Goal: Task Accomplishment & Management: Complete application form

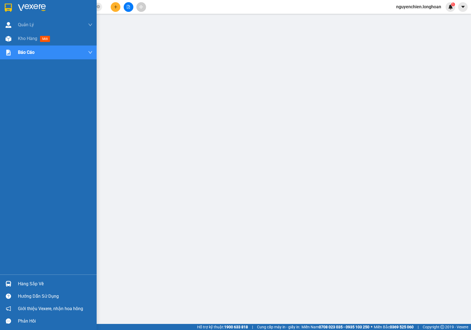
drag, startPoint x: 0, startPoint y: 0, endPoint x: 169, endPoint y: 0, distance: 169.4
click at [9, 37] on img at bounding box center [9, 39] width 6 height 6
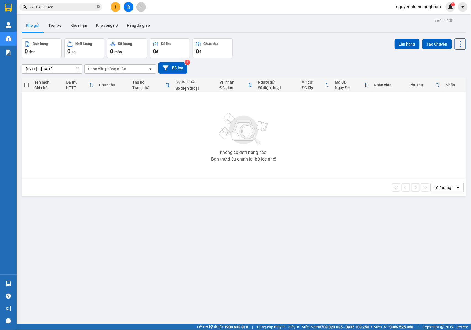
click at [97, 7] on icon "close-circle" at bounding box center [98, 6] width 3 height 3
click at [69, 7] on input "text" at bounding box center [62, 7] width 65 height 6
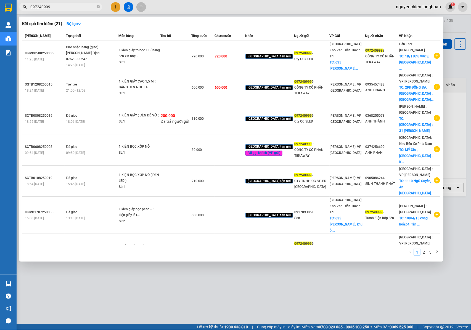
type input "097240999"
drag, startPoint x: 206, startPoint y: 264, endPoint x: 199, endPoint y: 269, distance: 9.0
click at [206, 265] on div at bounding box center [235, 165] width 471 height 330
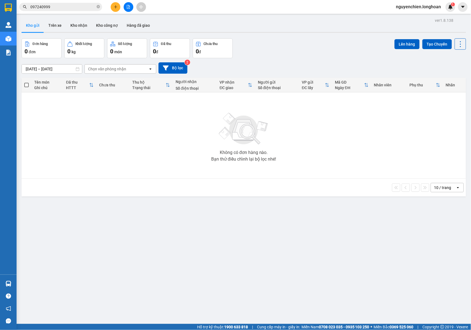
click at [187, 329] on div "Hỗ trợ kỹ thuật: 1900 633 818 | Cung cấp máy in - giấy in: [GEOGRAPHIC_DATA] 07…" at bounding box center [234, 327] width 468 height 6
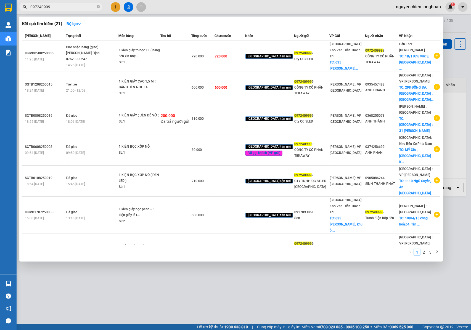
click at [98, 9] on span at bounding box center [98, 7] width 3 height 6
drag, startPoint x: 71, startPoint y: 9, endPoint x: 90, endPoint y: 9, distance: 18.8
click at [75, 9] on input "097240999" at bounding box center [62, 7] width 65 height 6
click at [98, 9] on span at bounding box center [98, 6] width 3 height 5
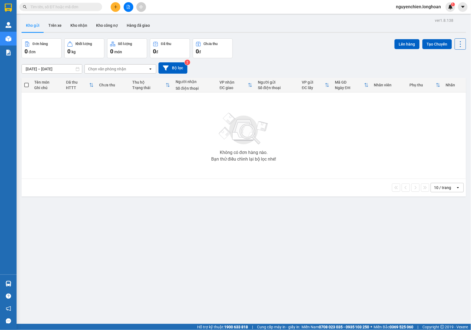
click at [84, 7] on input "text" at bounding box center [62, 7] width 65 height 6
click at [85, 7] on input "text" at bounding box center [62, 7] width 65 height 6
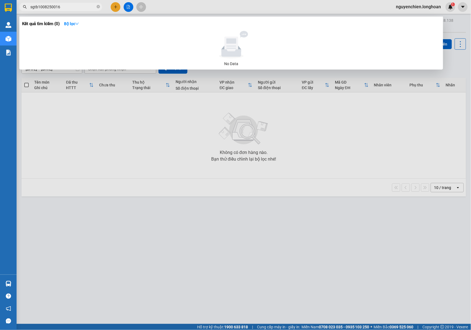
click at [44, 8] on input "sgtb1008250016" at bounding box center [62, 7] width 65 height 6
click at [41, 9] on input "sgtb1008250016" at bounding box center [62, 7] width 65 height 6
click at [39, 8] on input "sgtb08250016" at bounding box center [62, 7] width 65 height 6
click at [70, 8] on input "sgtb018250016" at bounding box center [62, 7] width 65 height 6
click at [42, 8] on input "sgtb018250016" at bounding box center [62, 7] width 65 height 6
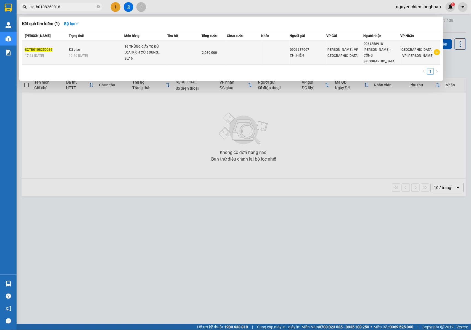
type input "sgtb0108250016"
click at [102, 50] on td "Đã giao 12:20 [DATE]" at bounding box center [96, 53] width 57 height 24
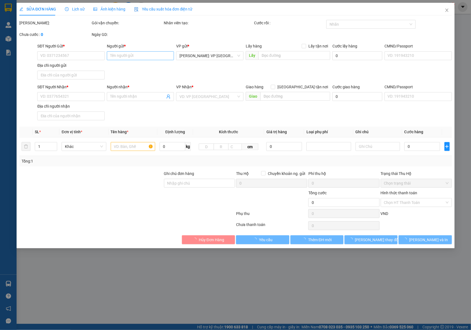
type input "0906687007"
type input "CHỊ HIỀN"
type input "0961258918"
type input "[PERSON_NAME] - CÔNG [GEOGRAPHIC_DATA]"
type input "NHẬN NGUYÊN KIỆN GIAO NGUYÊN KIỆN, HƯ VỠ K ĐỀN"
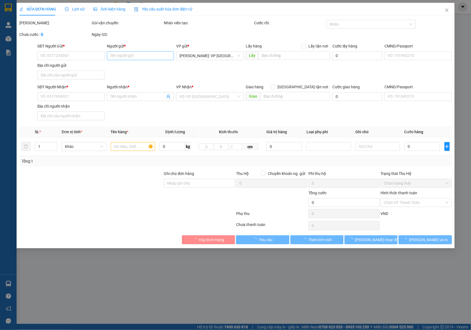
type input "2.080.000"
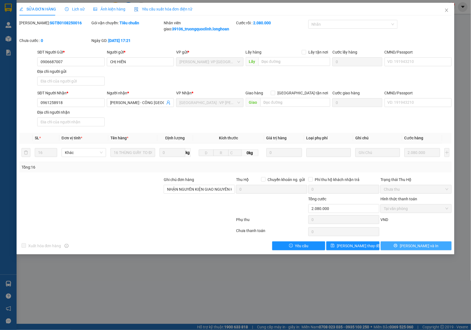
click at [422, 248] on span "[PERSON_NAME] và In" at bounding box center [419, 246] width 39 height 6
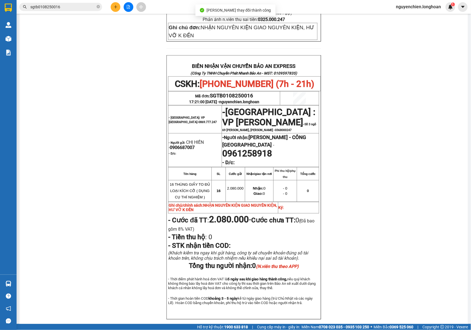
scroll to position [247, 0]
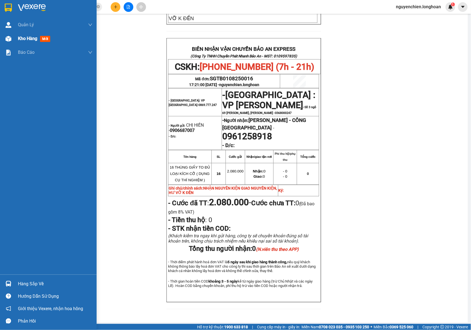
click at [13, 41] on div "Kho hàng mới" at bounding box center [48, 39] width 97 height 14
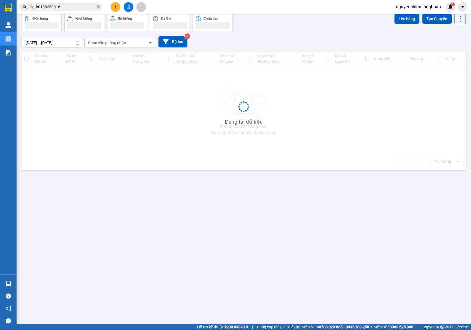
scroll to position [25, 0]
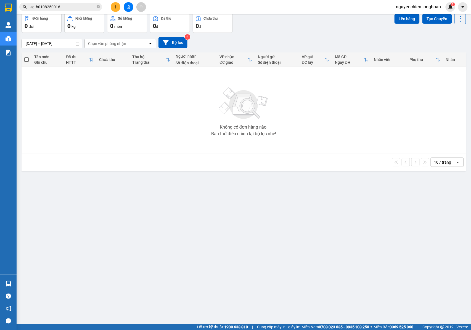
click at [64, 4] on input "sgtb0108250016" at bounding box center [62, 7] width 65 height 6
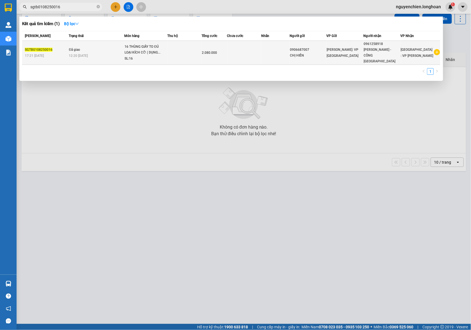
click at [110, 55] on div "12:20 [DATE]" at bounding box center [96, 56] width 55 height 6
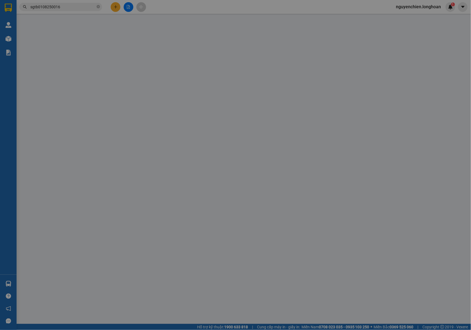
type input "0906687007"
type input "CHỊ HIỀN"
type input "0961258918"
type input "[PERSON_NAME] - CÔNG [GEOGRAPHIC_DATA]"
type input "NHẬN NGUYÊN KIỆN GIAO NGUYÊN KIỆN, HƯ VỠ K ĐỀN"
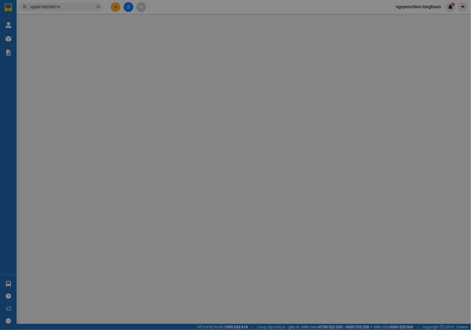
type input "2.080.000"
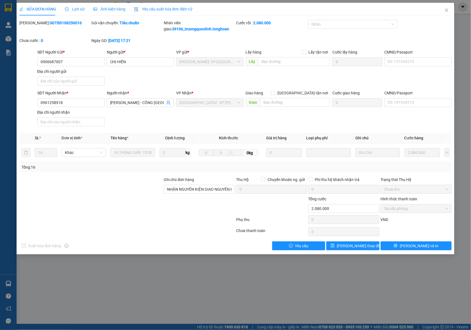
click at [79, 9] on span "Lịch sử" at bounding box center [75, 9] width 20 height 4
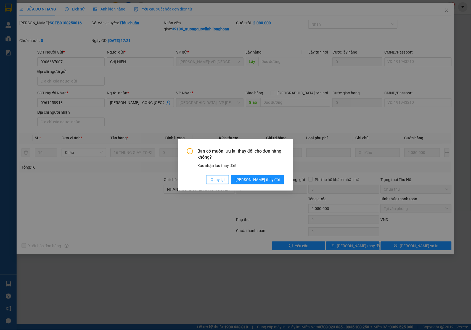
click at [224, 180] on span "Quay lại" at bounding box center [218, 180] width 14 height 6
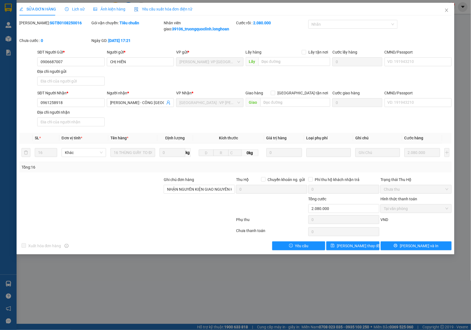
click at [78, 8] on span "Lịch sử" at bounding box center [75, 9] width 20 height 4
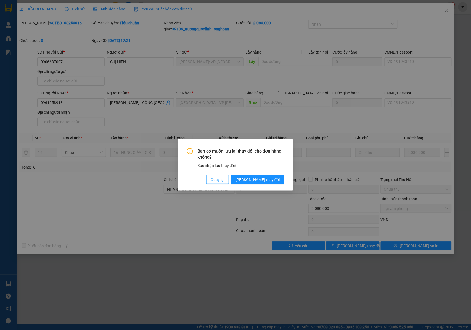
click at [229, 178] on button "Quay lại" at bounding box center [217, 179] width 23 height 9
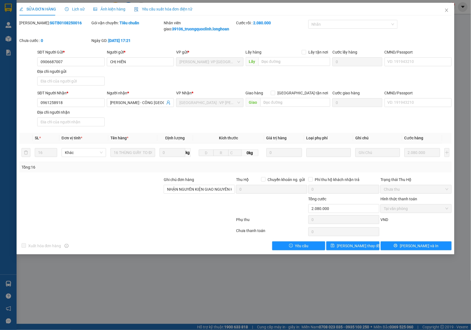
click at [74, 9] on span "Lịch sử" at bounding box center [75, 9] width 20 height 4
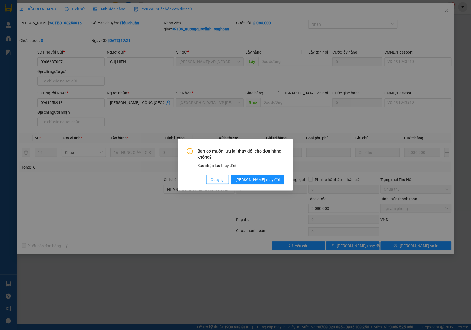
click at [224, 179] on span "Quay lại" at bounding box center [218, 180] width 14 height 6
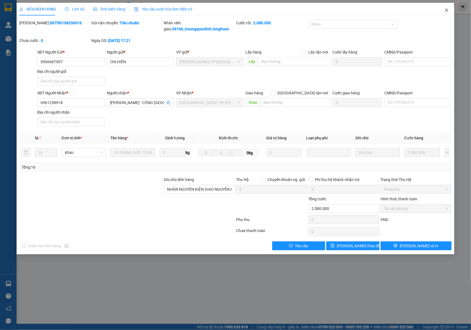
click at [448, 10] on icon "close" at bounding box center [446, 10] width 4 height 4
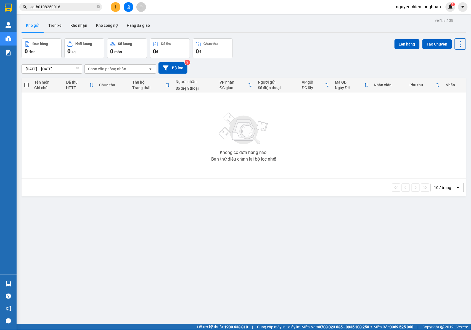
click at [61, 6] on input "sgtb0108250016" at bounding box center [62, 7] width 65 height 6
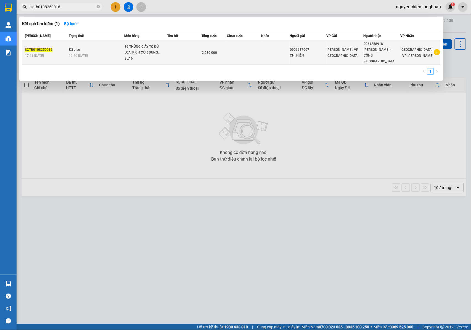
click at [77, 50] on td "Đã giao 12:20 [DATE]" at bounding box center [96, 53] width 57 height 24
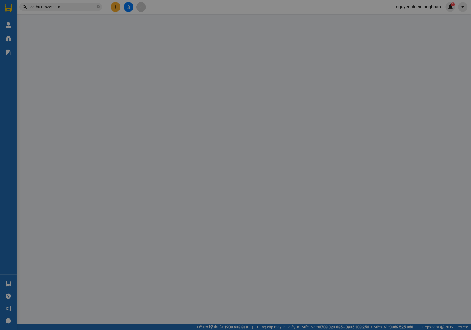
type input "0906687007"
type input "CHỊ HIỀN"
type input "0961258918"
type input "[PERSON_NAME] - CÔNG [GEOGRAPHIC_DATA]"
type input "NHẬN NGUYÊN KIỆN GIAO NGUYÊN KIỆN, HƯ VỠ K ĐỀN"
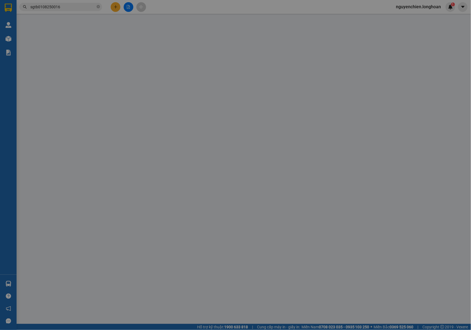
type input "2.080.000"
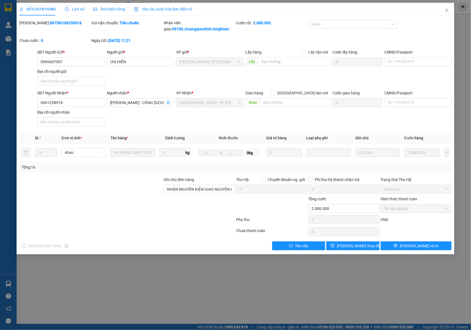
click at [76, 9] on span "Lịch sử" at bounding box center [75, 9] width 20 height 4
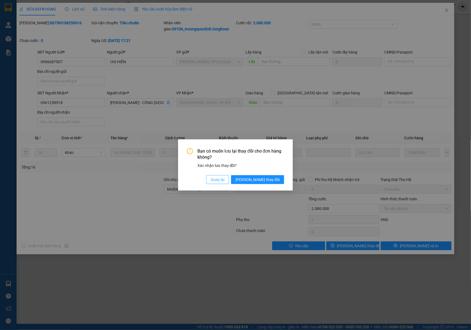
click at [224, 179] on span "Quay lại" at bounding box center [218, 180] width 14 height 6
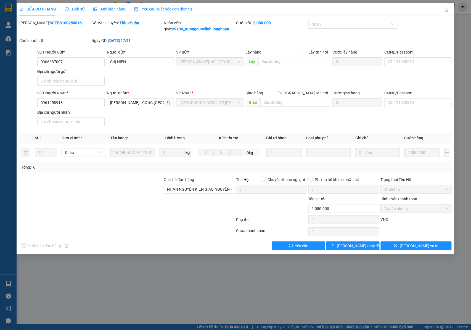
click at [81, 9] on span "Lịch sử" at bounding box center [75, 9] width 20 height 4
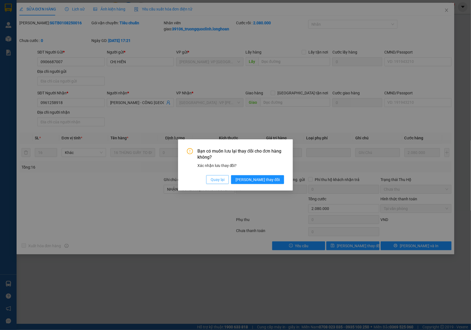
click at [224, 179] on span "Quay lại" at bounding box center [218, 180] width 14 height 6
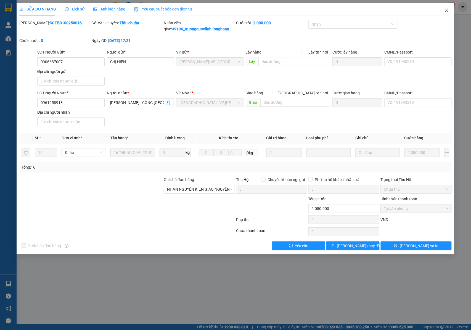
click at [447, 8] on span "Close" at bounding box center [446, 10] width 15 height 15
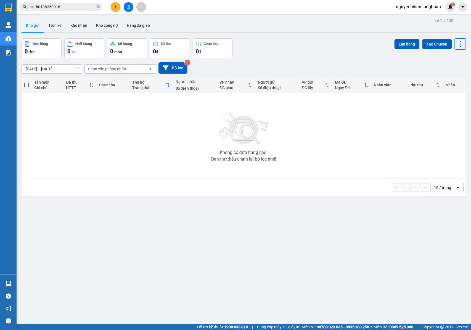
click at [61, 9] on input "sgtb0108250016" at bounding box center [62, 7] width 65 height 6
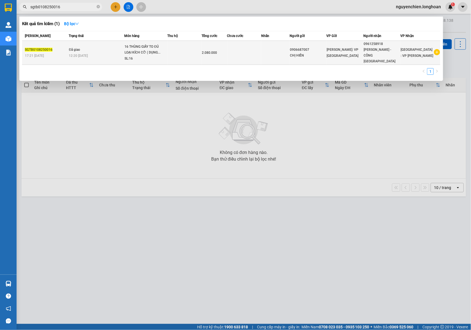
click at [75, 55] on div "12:20 [DATE]" at bounding box center [96, 56] width 55 height 6
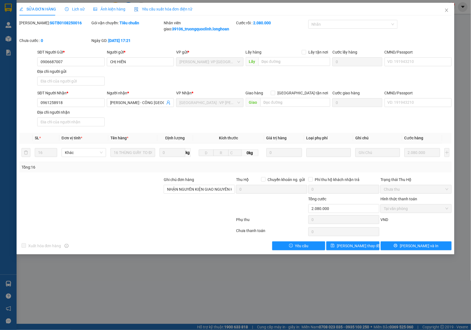
click at [77, 9] on span "Lịch sử" at bounding box center [75, 9] width 20 height 4
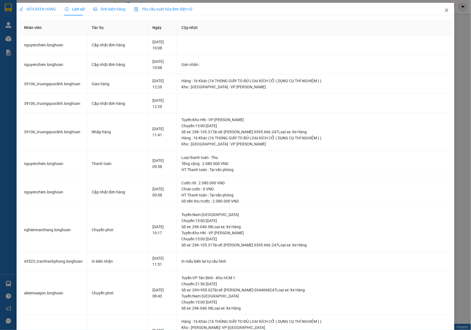
click at [444, 9] on icon "close" at bounding box center [446, 10] width 4 height 4
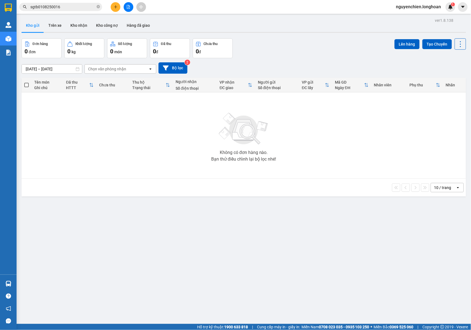
click at [114, 8] on icon "plus" at bounding box center [116, 7] width 4 height 4
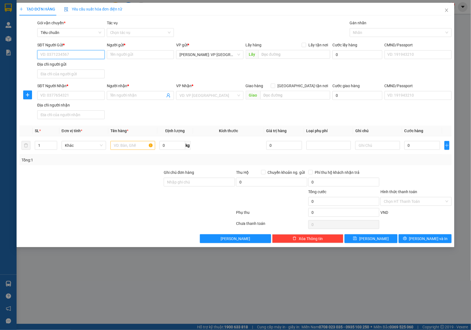
click at [54, 54] on input "SĐT Người Gửi *" at bounding box center [70, 54] width 67 height 9
type input "0989041591"
click at [85, 67] on div "0989041591 - Diệp Xương Quyền" at bounding box center [71, 66] width 61 height 6
type input "Diệp Xương Quyền"
type input "0989041591"
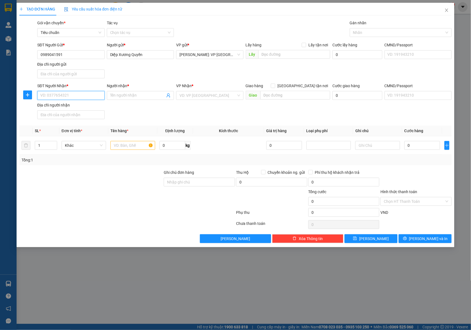
click at [82, 94] on input "SĐT Người Nhận *" at bounding box center [70, 95] width 67 height 9
type input "0981187763"
click at [89, 104] on div "0981187763 - A TOÀN" at bounding box center [70, 107] width 67 height 9
type input "A TOÀN"
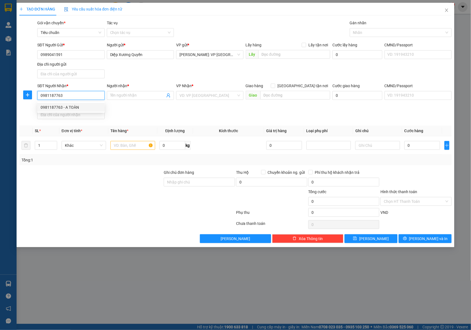
type input "Thanh Hoá - [GEOGRAPHIC_DATA]: Đường tránh [GEOGRAPHIC_DATA]"
type input "0981187763"
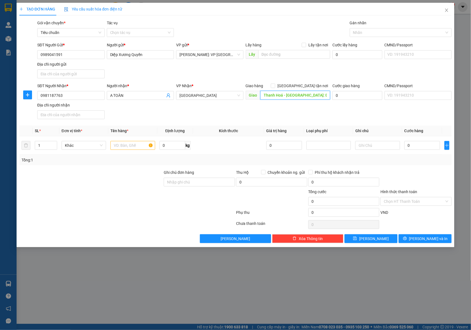
click at [305, 95] on input "Thanh Hoá - [GEOGRAPHIC_DATA]: Đường tránh [GEOGRAPHIC_DATA]" at bounding box center [295, 95] width 70 height 9
click at [307, 94] on input "Thanh Hoá - [GEOGRAPHIC_DATA]: Đường tránh [GEOGRAPHIC_DATA]" at bounding box center [295, 95] width 70 height 9
click at [121, 148] on input "text" at bounding box center [132, 145] width 44 height 9
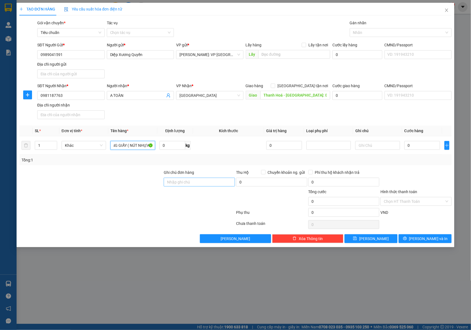
type input "1 THÙNG GIẤY ( NÚT NHỰA )"
click at [172, 181] on input "Ghi chú đơn hàng" at bounding box center [199, 182] width 71 height 9
type input "NHẬN NGUYÊN KIỆN GIAO NGUYÊN KIỆN, HƯ VỠ K ĐỀN"
click at [413, 150] on input "0" at bounding box center [422, 145] width 36 height 9
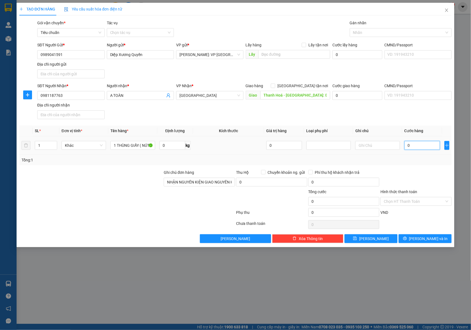
type input "7"
type input "70"
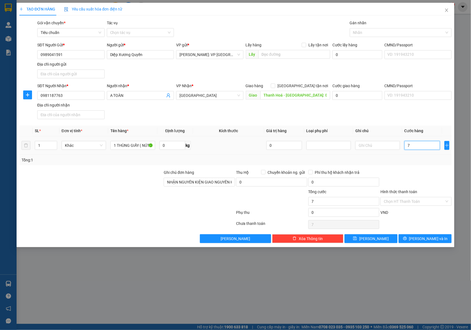
type input "70"
type input "700"
type input "7.000"
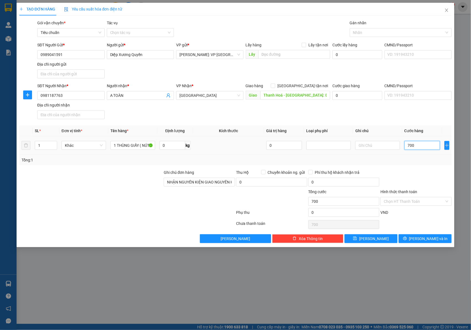
type input "7.000"
type input "70.000"
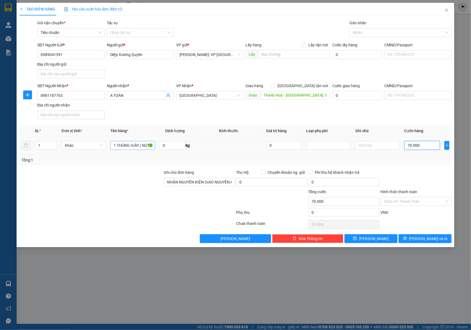
type input "70.000"
click at [142, 147] on input "1 THÙNG GIẤY ( NÚT NHỰA )" at bounding box center [132, 145] width 44 height 9
click at [412, 239] on button "[PERSON_NAME] và In" at bounding box center [424, 238] width 53 height 9
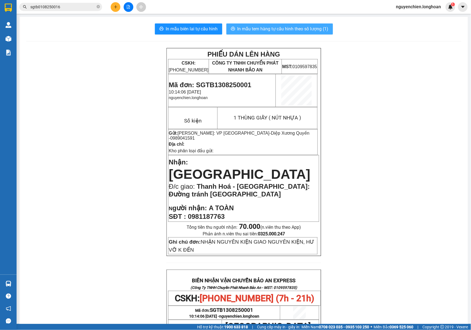
click at [249, 29] on span "In mẫu tem hàng tự cấu hình theo số lượng (1)" at bounding box center [282, 28] width 91 height 7
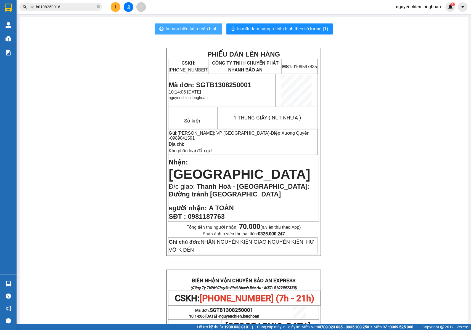
click at [200, 30] on span "In mẫu biên lai tự cấu hình" at bounding box center [192, 28] width 52 height 7
click at [65, 11] on div "Kết quả tìm kiếm ( 1 ) Bộ lọc Mã ĐH Trạng thái Món hàng Thu hộ Tổng cước Chưa c…" at bounding box center [54, 7] width 108 height 10
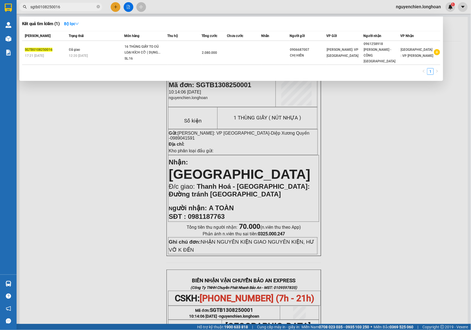
click at [68, 8] on input "sgtb0108250016" at bounding box center [62, 7] width 65 height 6
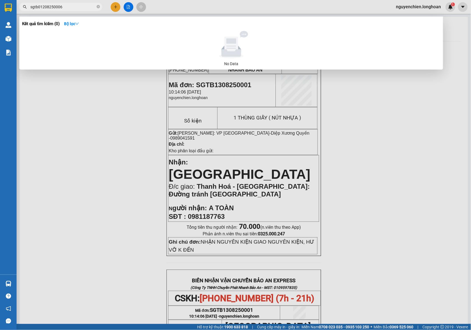
click at [39, 8] on input "sgtb01208250006" at bounding box center [62, 7] width 65 height 6
click at [40, 8] on input "sgtb01208250006" at bounding box center [62, 7] width 65 height 6
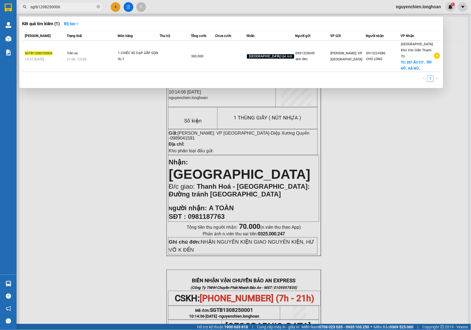
click at [70, 7] on input "sgtb1208250006" at bounding box center [62, 7] width 65 height 6
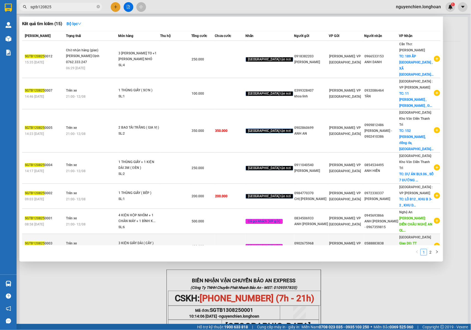
type input "sgtb120825"
click at [132, 246] on div "SL: 3" at bounding box center [138, 249] width 41 height 6
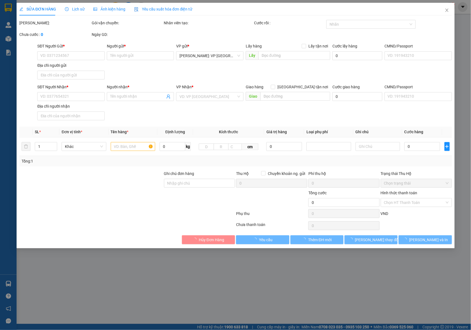
type input "0902675968"
type input "[PERSON_NAME]"
type input "0588883838"
type input "[PERSON_NAME]"
type input "TT Ngô Mây , [GEOGRAPHIC_DATA] ,BÌNH ĐỊNH giao dọc QL 1A : GẦN CÔNG [GEOGRAPHIC…"
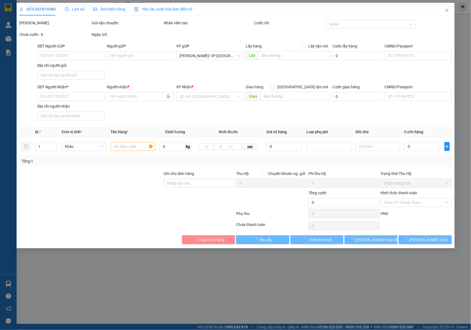
type input "NHẬN NGUYÊN KIỆN GIAO NGUYÊN KIỆN, HƯ VỠ K ĐỀN"
type input "400.000"
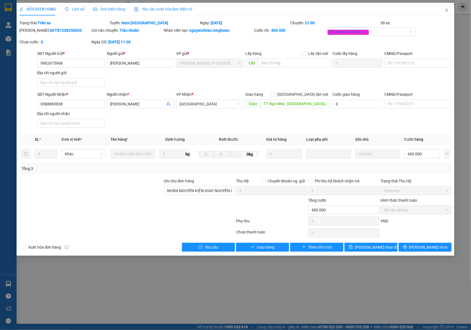
click at [79, 10] on span "Lịch sử" at bounding box center [75, 9] width 20 height 4
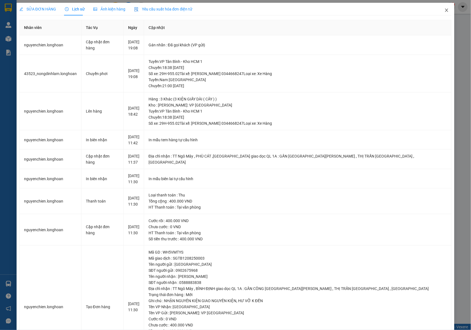
click at [444, 8] on icon "close" at bounding box center [446, 10] width 4 height 4
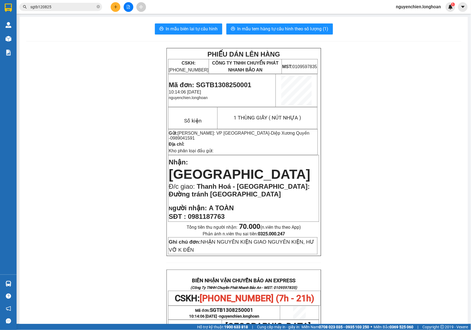
click at [115, 7] on icon "plus" at bounding box center [115, 7] width 3 height 0
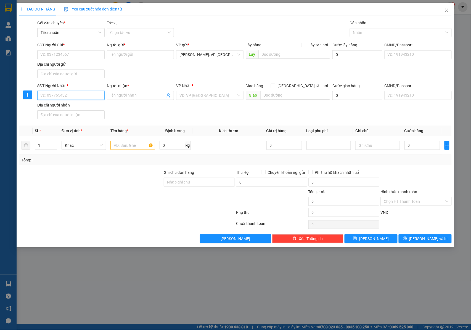
click at [60, 97] on input "SĐT Người Nhận *" at bounding box center [70, 95] width 67 height 9
paste input "866846898"
click at [70, 96] on input "866846898" at bounding box center [70, 95] width 67 height 9
click at [41, 96] on input "866846898" at bounding box center [70, 95] width 67 height 9
type input "0866846898"
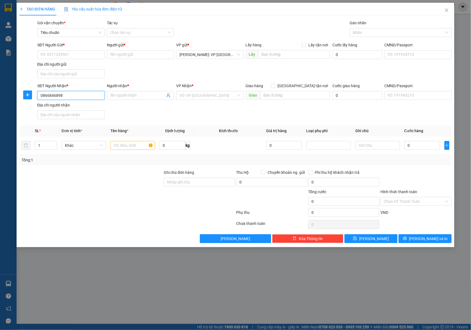
click at [79, 94] on input "0866846898" at bounding box center [70, 95] width 67 height 9
click at [70, 107] on div "0866846898 - hồ quyết chiến" at bounding box center [71, 107] width 61 height 6
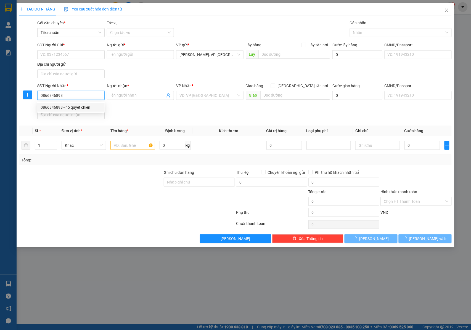
type input "hồ quyết chiến"
checkbox input "true"
type input "Tổ 21 thôn [GEOGRAPHIC_DATA], [GEOGRAPHIC_DATA], [GEOGRAPHIC_DATA], [GEOGRAPHIC…"
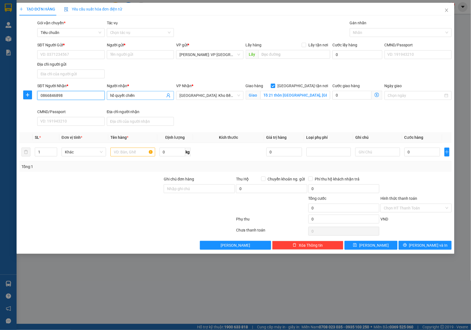
type input "0866846898"
drag, startPoint x: 139, startPoint y: 98, endPoint x: 96, endPoint y: 98, distance: 42.2
click at [96, 98] on div "SĐT Người Nhận * 0866846898 Người nhận * hồ quyết chiến hồ quyết chiến VP Nhận …" at bounding box center [244, 105] width 416 height 45
type input "a"
type input "ANH HỒ QUYẾT CHIẾN"
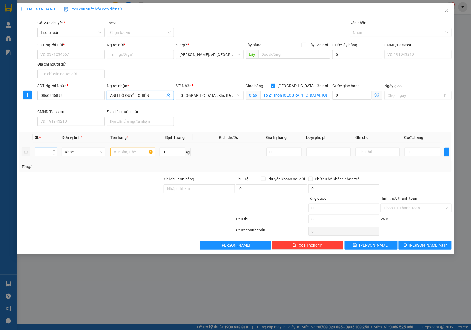
click at [46, 154] on input "1" at bounding box center [46, 152] width 22 height 8
click at [128, 152] on input "text" at bounding box center [132, 152] width 44 height 9
type input "1"
click at [50, 147] on td "1" at bounding box center [46, 152] width 27 height 18
click at [50, 151] on input "1" at bounding box center [46, 152] width 22 height 8
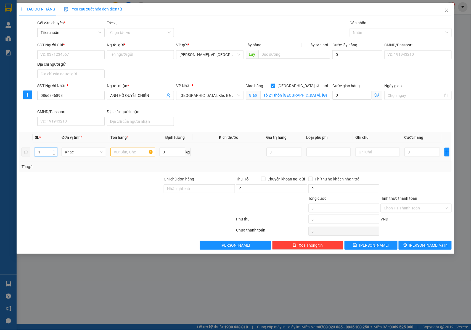
type input "2"
click at [55, 151] on span "up" at bounding box center [53, 150] width 3 height 3
click at [122, 151] on input "text" at bounding box center [132, 152] width 44 height 9
type input "2 KIỆN ĐÓNG KHUNG GỖ ( TƯỢNG [DEMOGRAPHIC_DATA] [DEMOGRAPHIC_DATA] GỬI NHẸ TAY )"
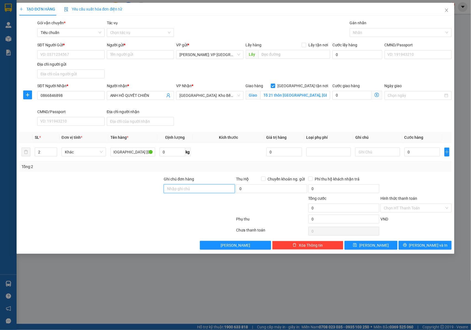
click at [177, 191] on input "Ghi chú đơn hàng" at bounding box center [199, 188] width 71 height 9
type input "NHẬN NGUYÊN KIỆN GIAO NGUYÊN KIỆN, HƯ VỠ K ĐỀN"
click at [418, 153] on input "0" at bounding box center [422, 152] width 36 height 9
type input "5"
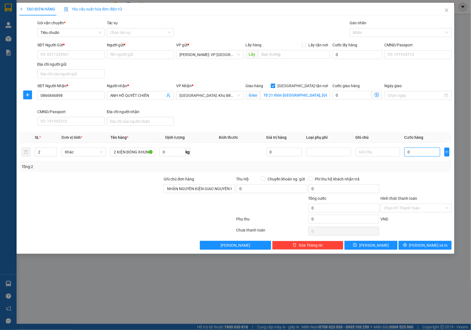
type input "5"
type input "50"
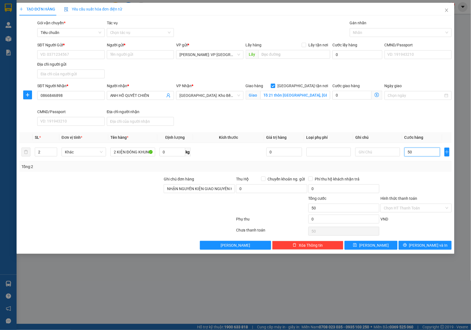
type input "500"
type input "5.000"
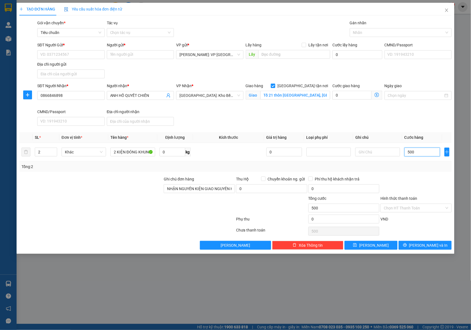
type input "5.000"
type input "50.000"
type input "500.000"
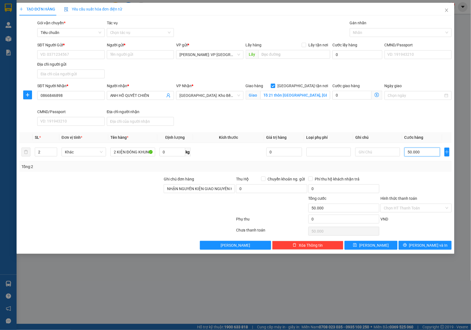
type input "500.000"
click at [374, 33] on div at bounding box center [398, 32] width 94 height 7
type input "500.000"
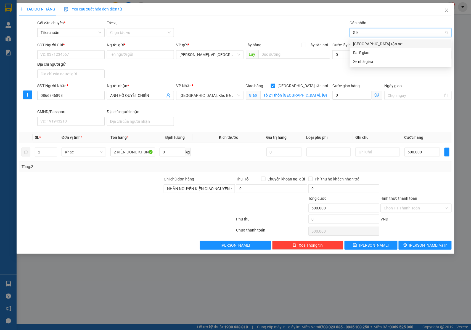
type input "GIAO"
click at [370, 45] on div "[GEOGRAPHIC_DATA] tận nơi" at bounding box center [400, 44] width 95 height 6
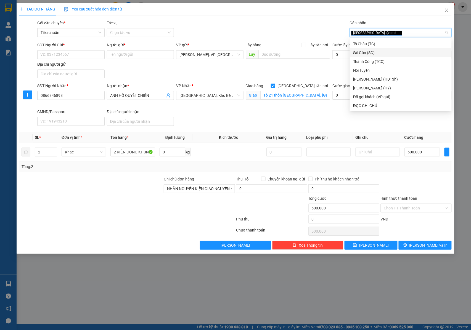
click at [243, 72] on div "SĐT Người Gửi * VD: 0371234567 Người gửi * Tên người gửi VP gửi * [GEOGRAPHIC_D…" at bounding box center [244, 61] width 416 height 39
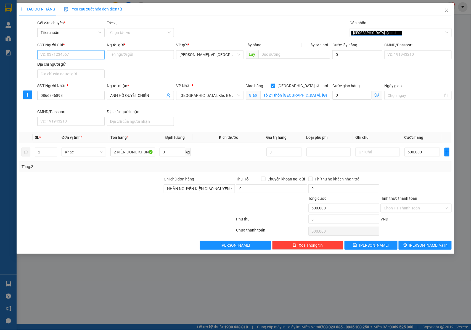
click at [76, 54] on input "SĐT Người Gửi *" at bounding box center [70, 54] width 67 height 9
drag, startPoint x: 76, startPoint y: 68, endPoint x: 175, endPoint y: 71, distance: 98.6
click at [77, 68] on div "0966636198 - CHỊ HẢO" at bounding box center [71, 66] width 61 height 6
type input "0966636198"
type input "CHỊ HẢO"
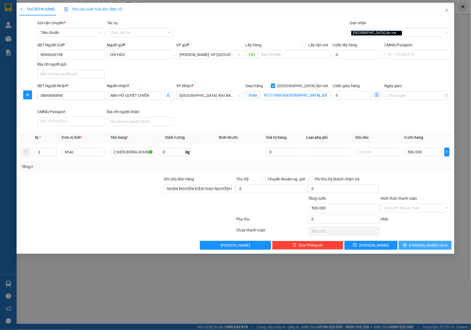
click at [422, 243] on button "[PERSON_NAME] và In" at bounding box center [424, 245] width 53 height 9
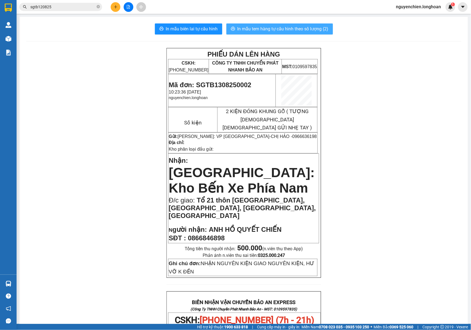
click at [255, 25] on button "In mẫu tem hàng tự cấu hình theo số lượng (2)" at bounding box center [279, 28] width 107 height 11
click at [97, 8] on icon "close-circle" at bounding box center [98, 6] width 3 height 3
click at [63, 8] on input "text" at bounding box center [62, 7] width 65 height 6
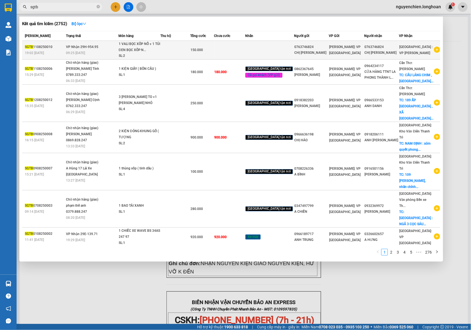
type input "sgtb"
click at [103, 48] on td "VP Nhận 29H-954.95 09:25 [DATE]" at bounding box center [92, 50] width 54 height 19
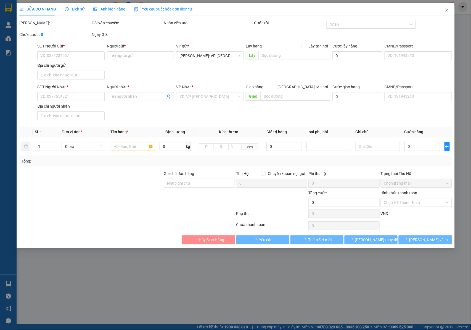
type input "0763746824"
type input "CHỊ [PERSON_NAME]"
type input "0763746824"
type input "CHỊ [PERSON_NAME]"
type input "NHẬN NGUYÊN KIỆN GIAO NGUYÊN KIỆN, HƯ VỠ K ĐỀN"
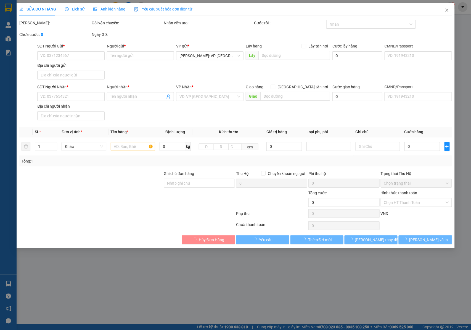
type input "150.000"
type input "30.000"
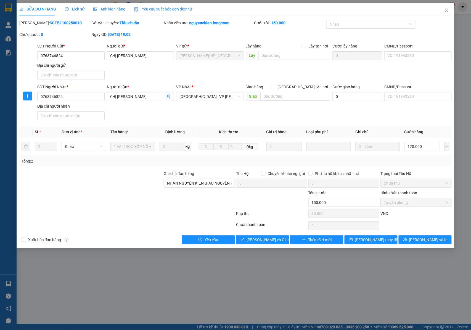
click at [75, 9] on span "Lịch sử" at bounding box center [75, 9] width 20 height 4
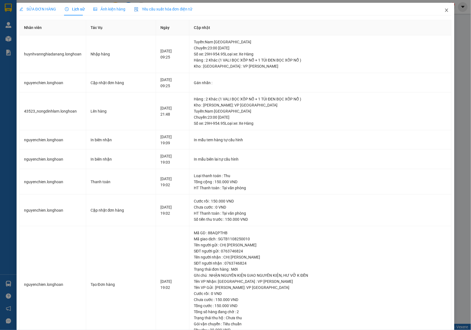
click at [444, 11] on icon "close" at bounding box center [446, 10] width 4 height 4
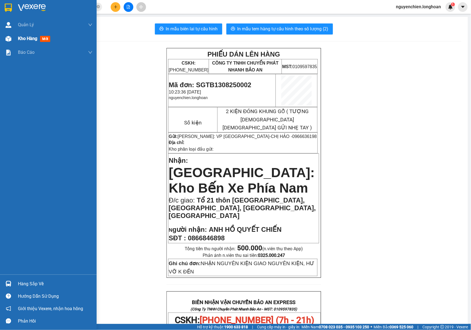
click at [7, 39] on img at bounding box center [9, 39] width 6 height 6
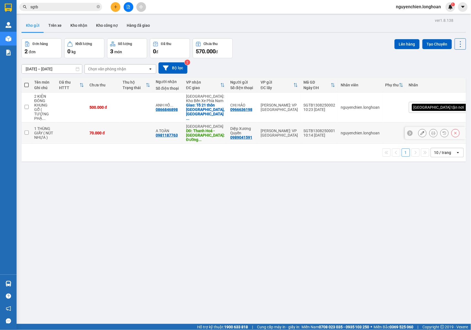
click at [431, 131] on icon at bounding box center [433, 133] width 4 height 4
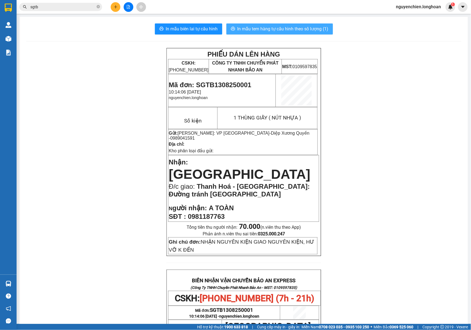
click at [275, 30] on span "In mẫu tem hàng tự cấu hình theo số lượng (1)" at bounding box center [282, 28] width 91 height 7
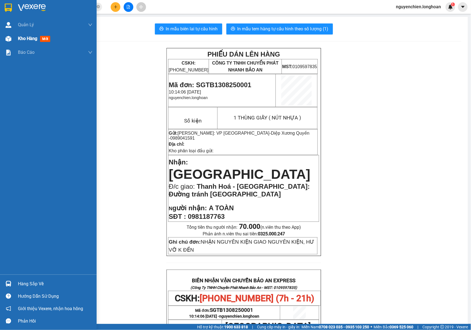
click at [12, 38] on div at bounding box center [9, 39] width 10 height 10
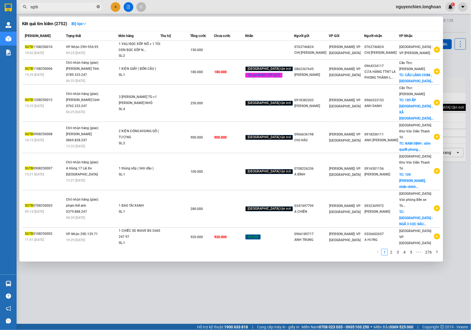
click at [99, 7] on icon "close-circle" at bounding box center [98, 6] width 3 height 3
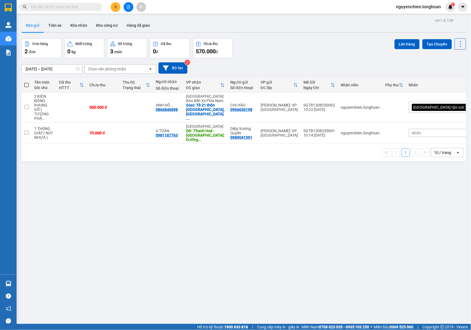
click at [83, 7] on input "text" at bounding box center [62, 7] width 65 height 6
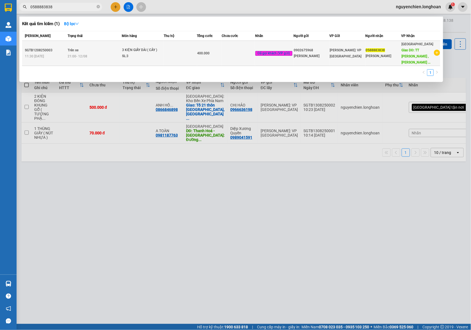
type input "0588883838"
click at [107, 54] on div "21:00 [DATE]" at bounding box center [95, 56] width 54 height 6
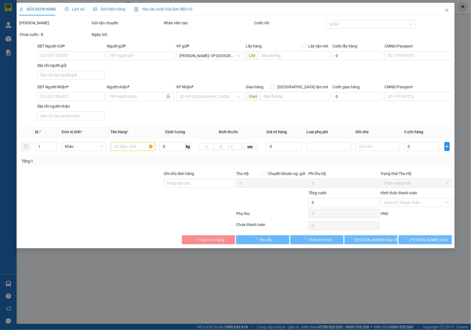
type input "0902675968"
type input "[PERSON_NAME]"
type input "0588883838"
type input "[PERSON_NAME]"
type input "TT Ngô Mây , [GEOGRAPHIC_DATA] ,BÌNH ĐỊNH giao dọc QL 1A : GẦN CÔNG [GEOGRAPHIC…"
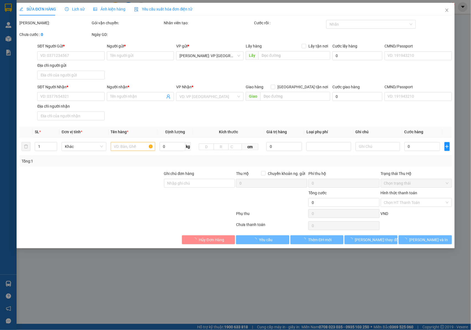
type input "NHẬN NGUYÊN KIỆN GIAO NGUYÊN KIỆN, HƯ VỠ K ĐỀN"
type input "400.000"
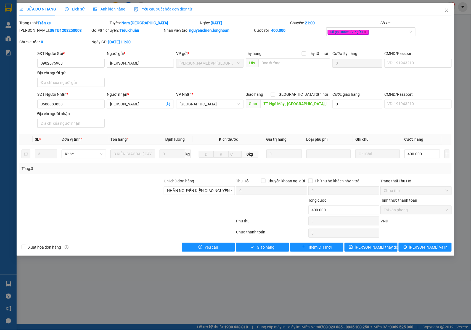
click at [78, 9] on span "Lịch sử" at bounding box center [75, 9] width 20 height 4
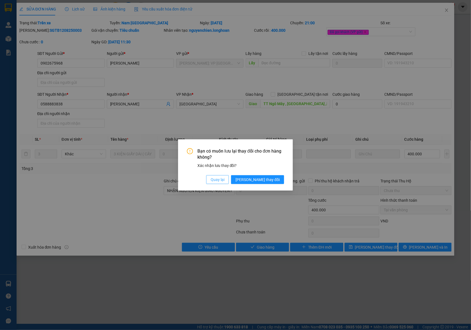
drag, startPoint x: 235, startPoint y: 180, endPoint x: 201, endPoint y: 166, distance: 37.3
click at [224, 180] on span "Quay lại" at bounding box center [218, 180] width 14 height 6
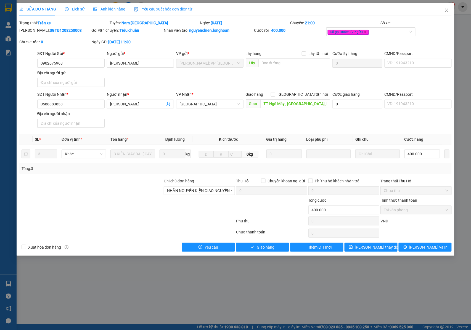
click at [75, 10] on span "Lịch sử" at bounding box center [75, 9] width 20 height 4
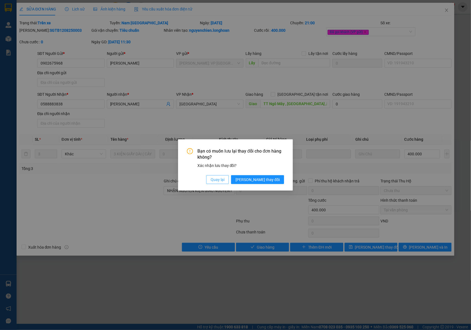
click at [224, 177] on span "Quay lại" at bounding box center [218, 180] width 14 height 6
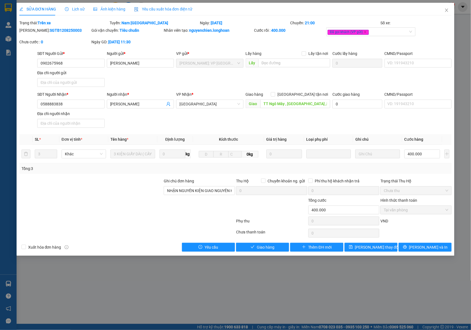
click at [81, 9] on span "Lịch sử" at bounding box center [75, 9] width 20 height 4
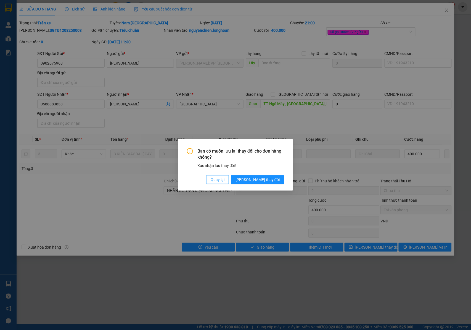
click at [224, 178] on span "Quay lại" at bounding box center [218, 180] width 14 height 6
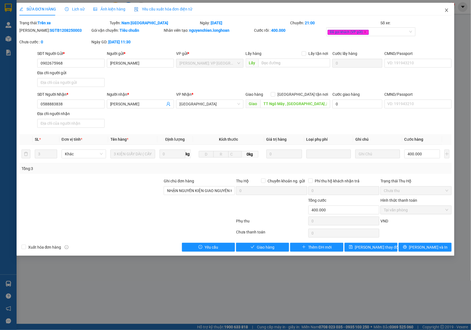
click at [444, 10] on icon "close" at bounding box center [446, 10] width 4 height 4
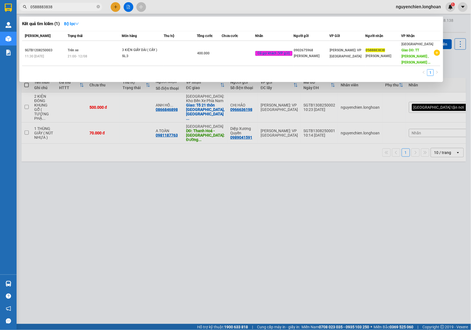
click at [60, 8] on input "0588883838" at bounding box center [62, 7] width 65 height 6
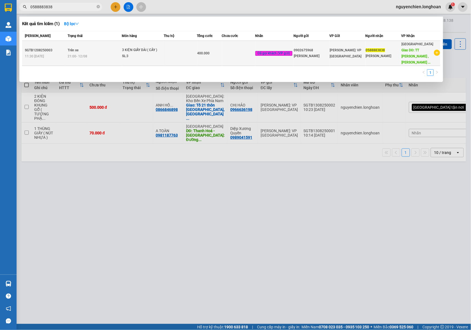
click at [75, 54] on span "21:00 [DATE]" at bounding box center [78, 56] width 20 height 4
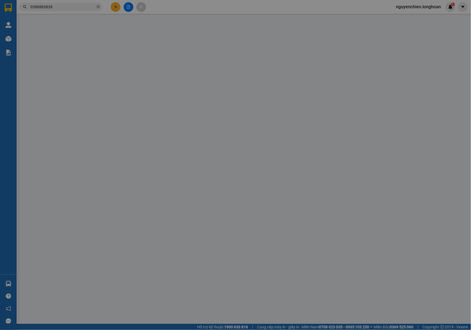
type input "0902675968"
type input "[PERSON_NAME]"
type input "0588883838"
type input "[PERSON_NAME]"
type input "TT Ngô Mây , [GEOGRAPHIC_DATA] ,BÌNH ĐỊNH giao dọc QL 1A : GẦN CÔNG [GEOGRAPHIC…"
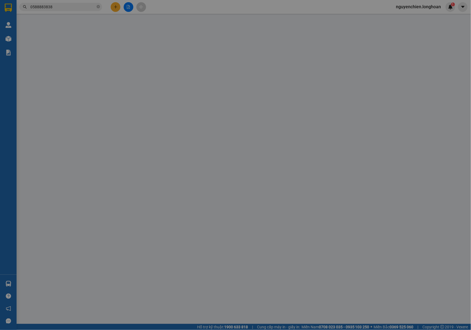
type input "NHẬN NGUYÊN KIỆN GIAO NGUYÊN KIỆN, HƯ VỠ K ĐỀN"
type input "400.000"
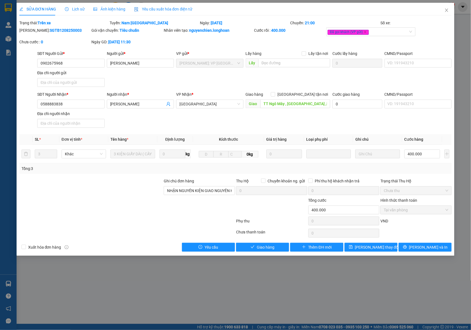
click at [76, 9] on span "Lịch sử" at bounding box center [75, 9] width 20 height 4
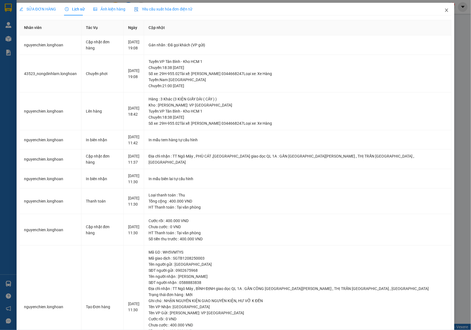
click at [444, 9] on span "Close" at bounding box center [446, 10] width 15 height 15
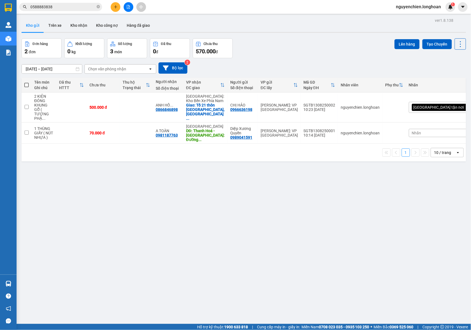
click at [60, 9] on input "0588883838" at bounding box center [62, 7] width 65 height 6
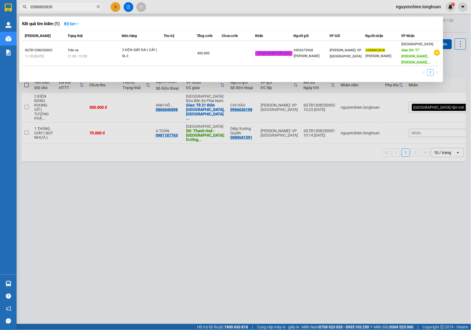
drag, startPoint x: 102, startPoint y: 178, endPoint x: 102, endPoint y: 175, distance: 3.0
click at [102, 178] on div at bounding box center [235, 165] width 471 height 330
click at [76, 8] on input "0588883838" at bounding box center [62, 7] width 65 height 6
click at [100, 9] on span "0588883838" at bounding box center [60, 7] width 83 height 8
click at [99, 8] on icon "close-circle" at bounding box center [98, 6] width 3 height 3
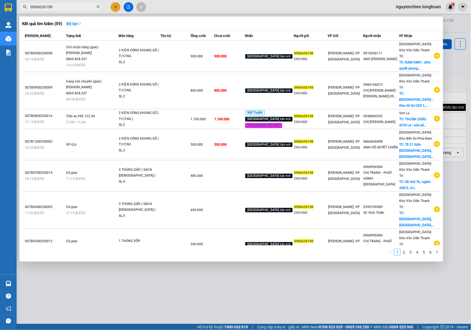
type input "0966636198"
click at [221, 293] on div at bounding box center [235, 165] width 471 height 330
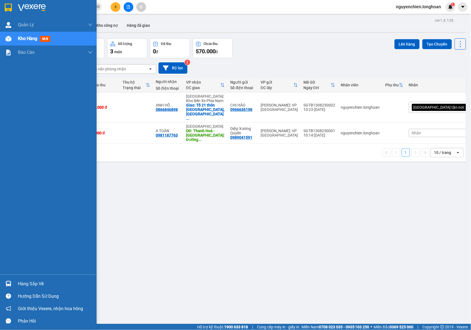
click at [16, 36] on div "Kho hàng mới" at bounding box center [48, 39] width 97 height 14
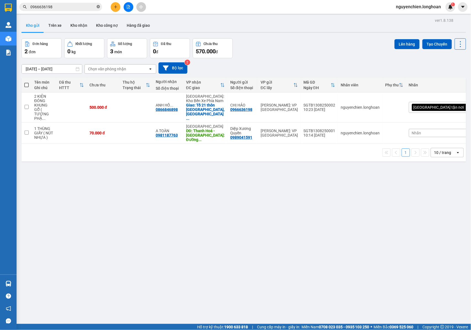
click at [98, 8] on icon "close-circle" at bounding box center [98, 6] width 3 height 3
paste input "0977239986"
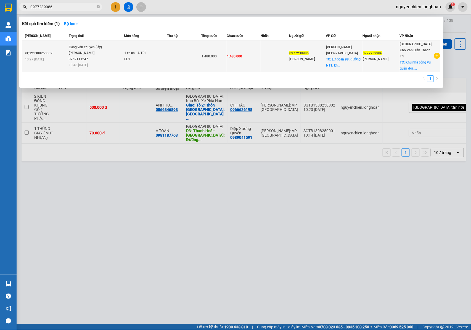
type input "0977239986"
click at [100, 55] on div "[PERSON_NAME] 0762111247" at bounding box center [89, 56] width 41 height 12
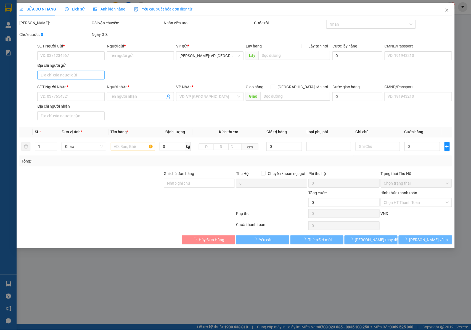
type input "0977239986"
type input "[PERSON_NAME]"
checkbox input "true"
type input "Lữ đoàn [STREET_ADDRESS]"
type input "0977239986"
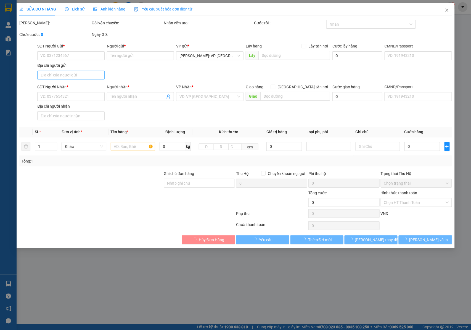
type input "[PERSON_NAME]"
checkbox input "true"
type input "Khu nhà công vụ quân đội, An Đào C, thị trấn [GEOGRAPHIC_DATA], [GEOGRAPHIC_DAT…"
type input "1.480.000"
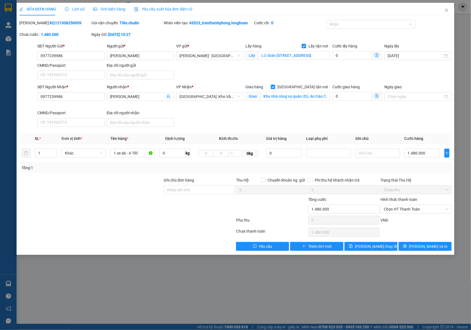
click at [79, 9] on span "Lịch sử" at bounding box center [75, 9] width 20 height 4
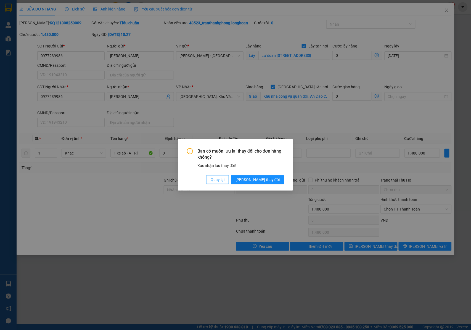
click at [224, 180] on span "Quay lại" at bounding box center [218, 180] width 14 height 6
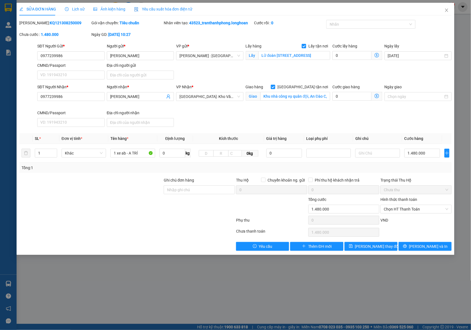
click at [71, 8] on span "Lịch sử" at bounding box center [75, 9] width 20 height 4
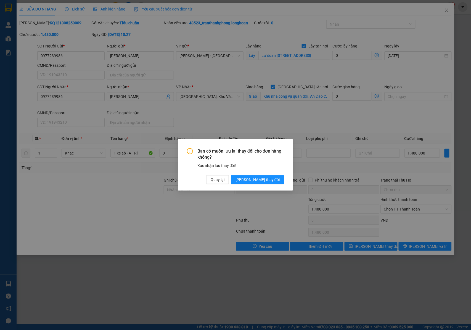
click at [234, 186] on div "Bạn có muốn lưu lại thay đổi cho đơn hàng không? Xác nhận lưu thay đổi? Quay lạ…" at bounding box center [235, 165] width 115 height 52
click at [224, 181] on span "Quay lại" at bounding box center [218, 180] width 14 height 6
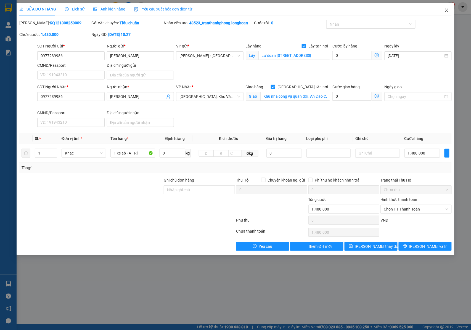
click at [447, 11] on icon "close" at bounding box center [446, 10] width 4 height 4
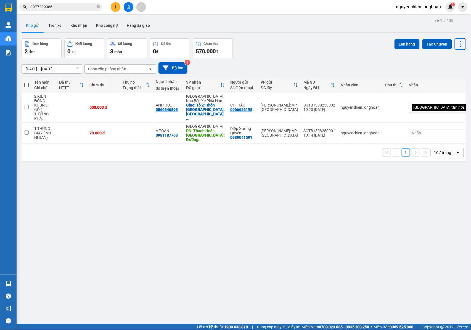
click at [65, 7] on input "0977239986" at bounding box center [62, 7] width 65 height 6
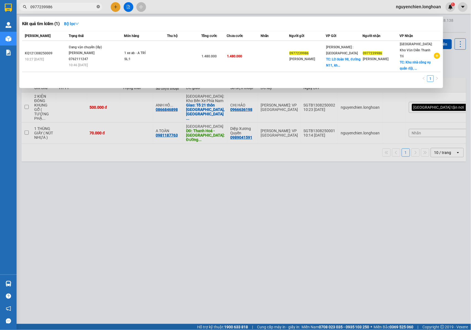
click at [97, 8] on icon "close-circle" at bounding box center [98, 6] width 3 height 3
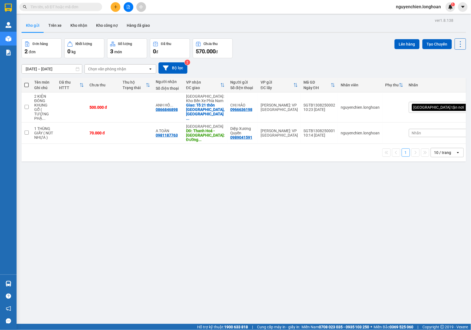
paste input "0974885889"
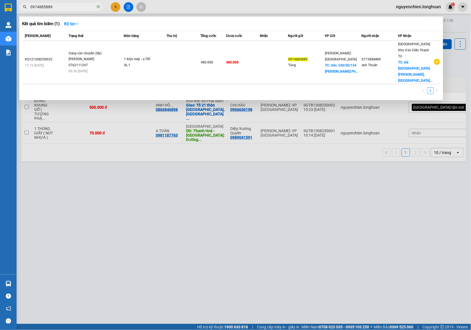
type input "0974885889"
drag, startPoint x: 151, startPoint y: 184, endPoint x: 188, endPoint y: 86, distance: 104.8
click at [152, 184] on div at bounding box center [235, 165] width 471 height 330
click at [72, 9] on input "0974885889" at bounding box center [62, 7] width 65 height 6
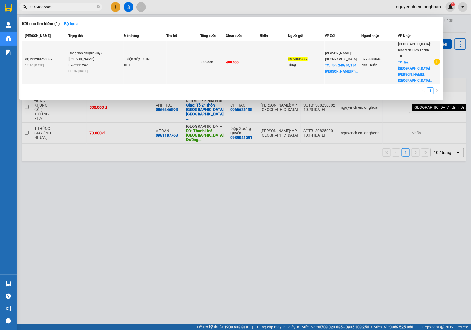
click at [93, 56] on div "[PERSON_NAME] 0762111247" at bounding box center [89, 62] width 41 height 12
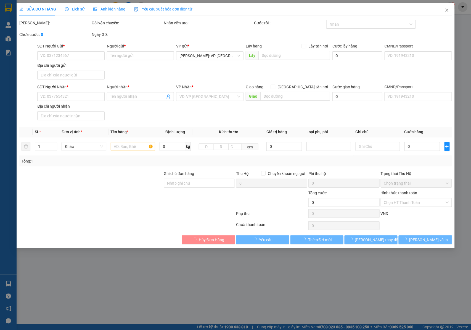
type input "0974885889"
type input "Tùng"
checkbox input "true"
type input "đón: 249/50/134 [GEOGRAPHIC_DATA], [GEOGRAPHIC_DATA], [GEOGRAPHIC_DATA], [GEOGR…"
type input "0773888898"
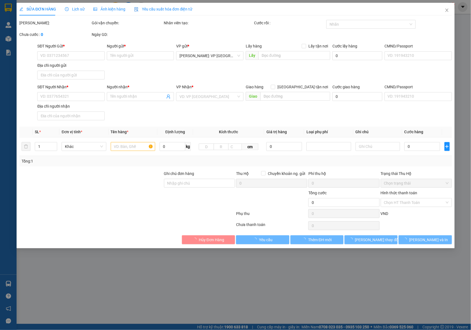
type input "anh Thuân"
checkbox input "true"
type input "trả: [GEOGRAPHIC_DATA], [GEOGRAPHIC_DATA], [GEOGRAPHIC_DATA] cũ"
type input "480.000"
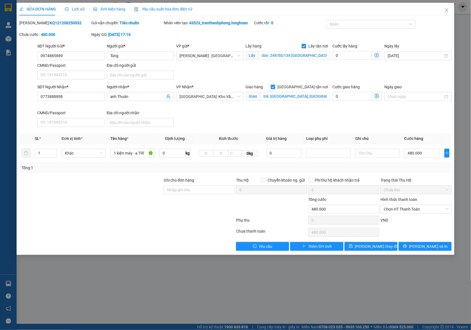
click at [77, 10] on span "Lịch sử" at bounding box center [75, 9] width 20 height 4
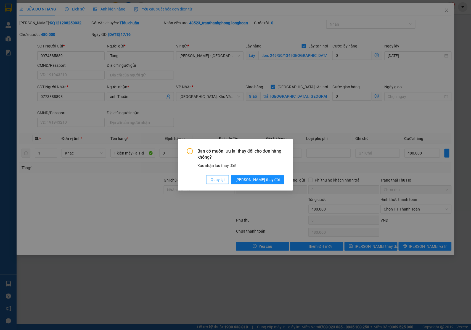
click at [224, 178] on span "Quay lại" at bounding box center [218, 180] width 14 height 6
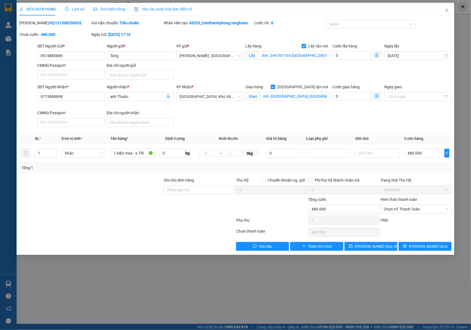
click at [215, 306] on div "SỬA ĐƠN HÀNG Lịch sử Ảnh kiện hàng Yêu cầu xuất hóa đơn điện tử Total Paid Fee …" at bounding box center [235, 165] width 471 height 330
click at [75, 8] on span "Lịch sử" at bounding box center [75, 9] width 20 height 4
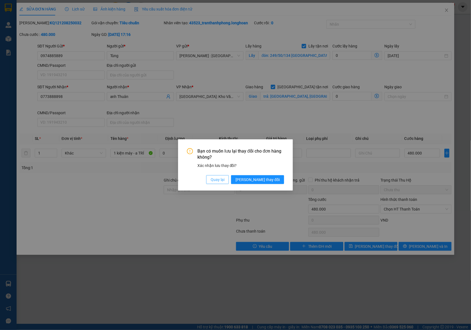
click at [224, 182] on span "Quay lại" at bounding box center [218, 180] width 14 height 6
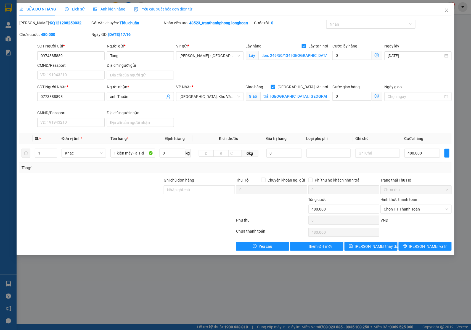
click at [75, 9] on span "Lịch sử" at bounding box center [75, 9] width 20 height 4
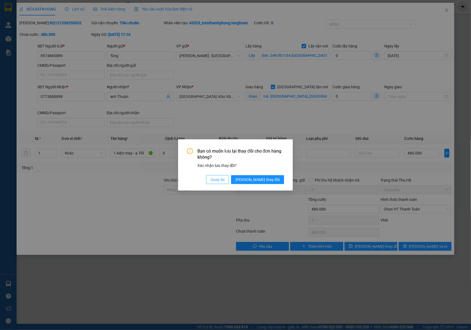
click at [224, 180] on span "Quay lại" at bounding box center [218, 180] width 14 height 6
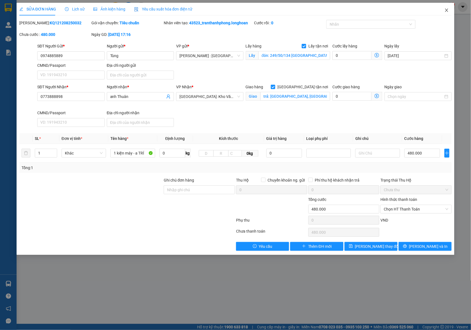
click at [445, 11] on icon "close" at bounding box center [446, 10] width 4 height 4
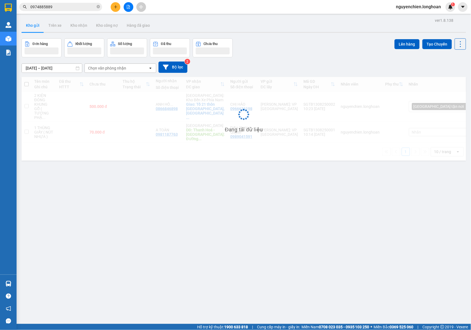
click at [65, 11] on div "Kết quả tìm kiếm ( 1 ) Bộ lọc Mã ĐH Trạng thái Món hàng Thu hộ Tổng cước Chưa c…" at bounding box center [54, 7] width 108 height 10
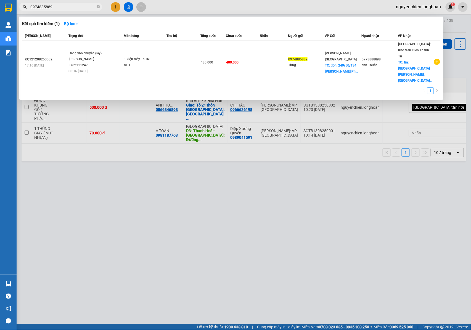
click at [63, 8] on input "0974885889" at bounding box center [62, 7] width 65 height 6
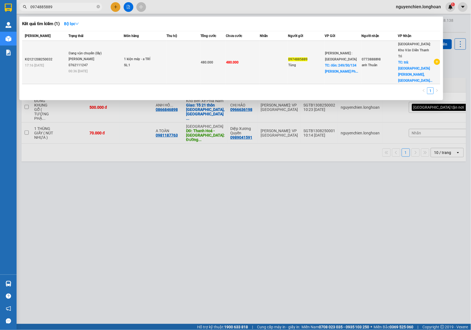
click at [93, 56] on div "[PERSON_NAME] 0762111247" at bounding box center [89, 62] width 41 height 12
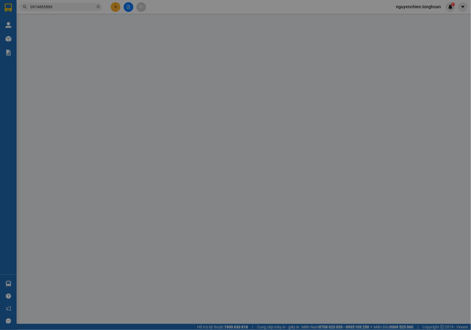
type input "0974885889"
type input "Tùng"
checkbox input "true"
type input "đón: 249/50/134 [GEOGRAPHIC_DATA], [GEOGRAPHIC_DATA], [GEOGRAPHIC_DATA], [GEOGR…"
type input "0773888898"
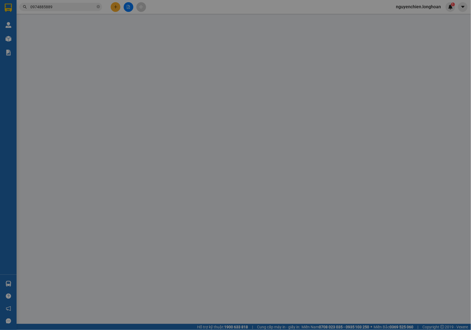
type input "anh Thuân"
checkbox input "true"
type input "trả: [GEOGRAPHIC_DATA], [GEOGRAPHIC_DATA], [GEOGRAPHIC_DATA] cũ"
type input "480.000"
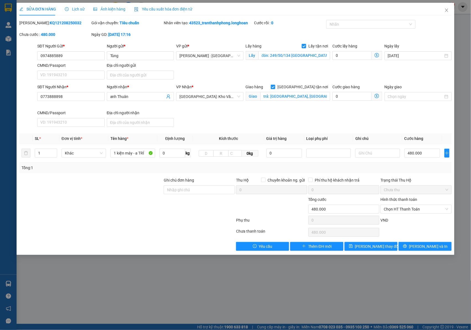
click at [77, 9] on span "Lịch sử" at bounding box center [75, 9] width 20 height 4
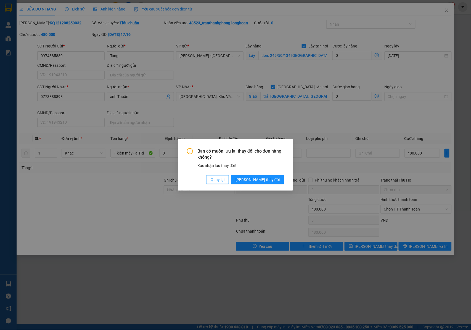
click at [224, 181] on span "Quay lại" at bounding box center [218, 180] width 14 height 6
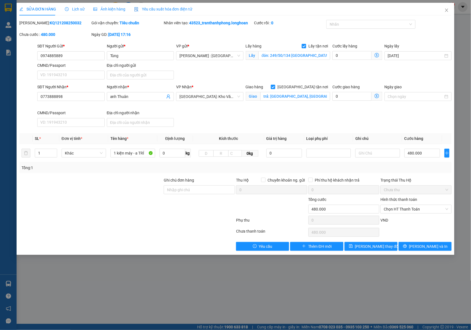
click at [74, 9] on span "Lịch sử" at bounding box center [75, 9] width 20 height 4
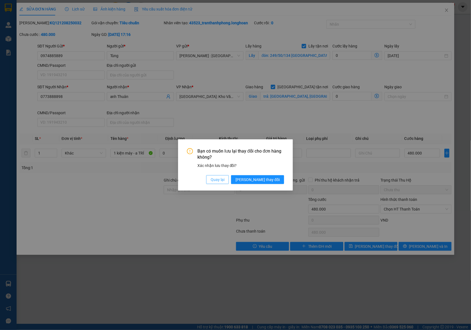
drag, startPoint x: 241, startPoint y: 182, endPoint x: 245, endPoint y: 173, distance: 10.4
click at [224, 182] on span "Quay lại" at bounding box center [218, 180] width 14 height 6
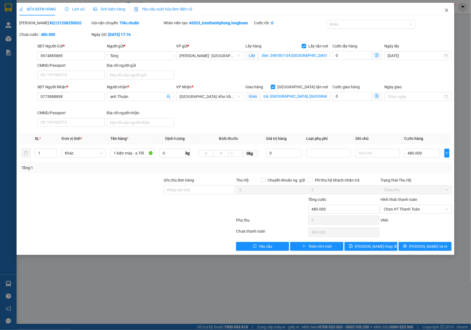
click at [446, 13] on span "Close" at bounding box center [446, 10] width 15 height 15
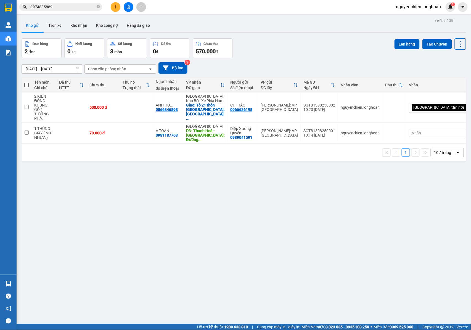
click at [65, 5] on input "0974885889" at bounding box center [62, 7] width 65 height 6
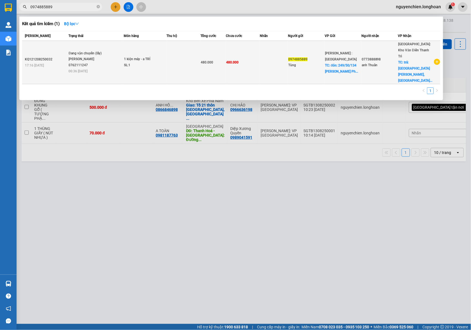
click at [85, 56] on div "[PERSON_NAME] 0762111247" at bounding box center [89, 62] width 41 height 12
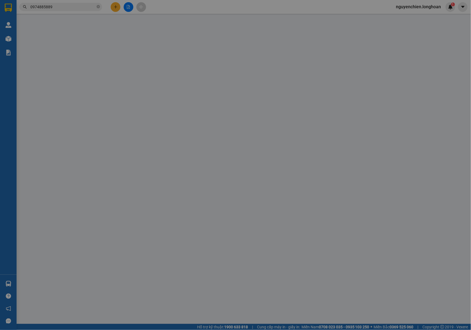
type input "0974885889"
type input "Tùng"
checkbox input "true"
type input "đón: 249/50/134 [GEOGRAPHIC_DATA], [GEOGRAPHIC_DATA], [GEOGRAPHIC_DATA], [GEOGR…"
type input "0773888898"
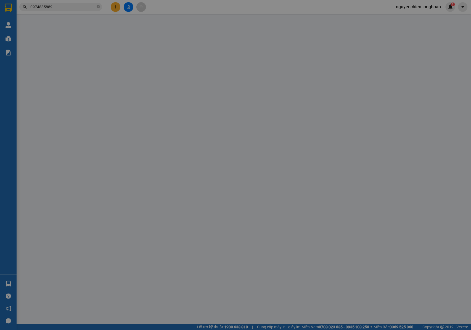
type input "anh Thuân"
checkbox input "true"
type input "trả: [GEOGRAPHIC_DATA], [GEOGRAPHIC_DATA], [GEOGRAPHIC_DATA] cũ"
type input "480.000"
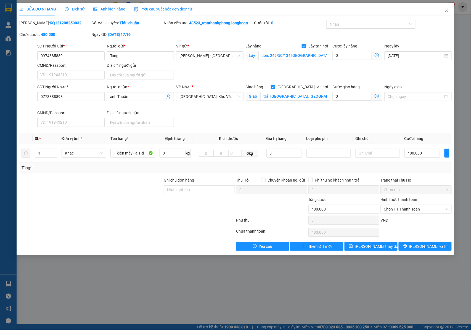
click at [77, 9] on span "Lịch sử" at bounding box center [75, 9] width 20 height 4
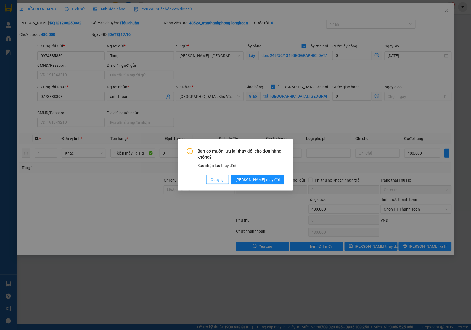
drag, startPoint x: 234, startPoint y: 180, endPoint x: 248, endPoint y: 165, distance: 19.9
click at [224, 179] on span "Quay lại" at bounding box center [218, 180] width 14 height 6
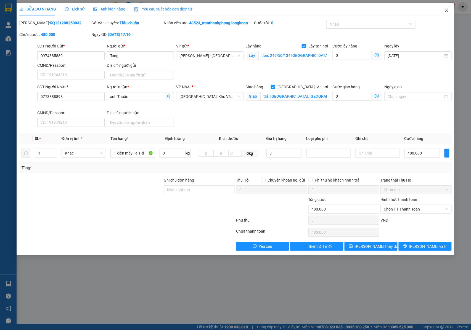
click at [444, 10] on icon "close" at bounding box center [446, 10] width 4 height 4
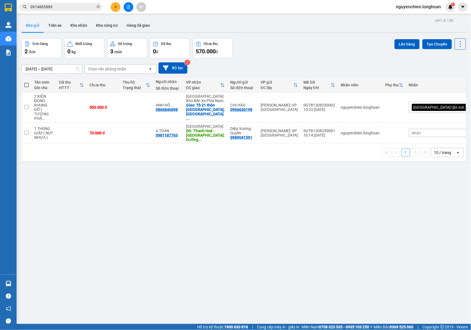
drag, startPoint x: 243, startPoint y: 7, endPoint x: 86, endPoint y: 7, distance: 157.8
click at [242, 7] on div "Kết quả tìm kiếm ( 1 ) Bộ lọc Mã ĐH Trạng thái Món hàng Thu hộ Tổng cước Chưa c…" at bounding box center [235, 7] width 471 height 14
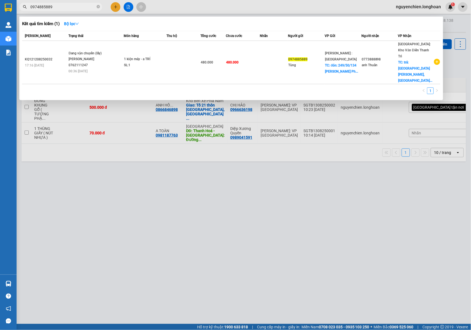
click at [62, 6] on input "0974885889" at bounding box center [62, 7] width 65 height 6
click at [165, 168] on div at bounding box center [235, 165] width 471 height 330
